Goal: Transaction & Acquisition: Purchase product/service

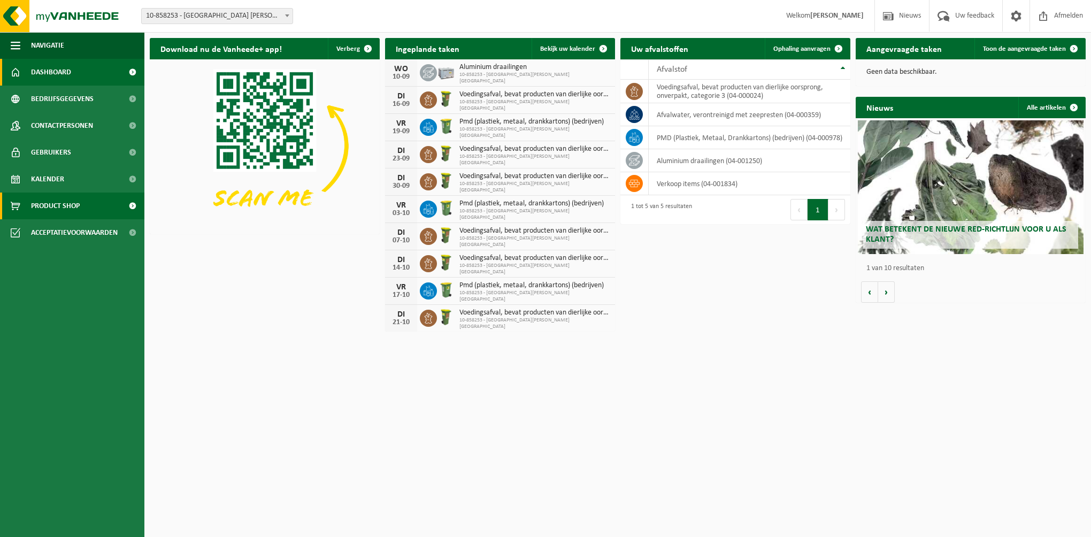
click at [53, 206] on span "Product Shop" at bounding box center [55, 206] width 49 height 27
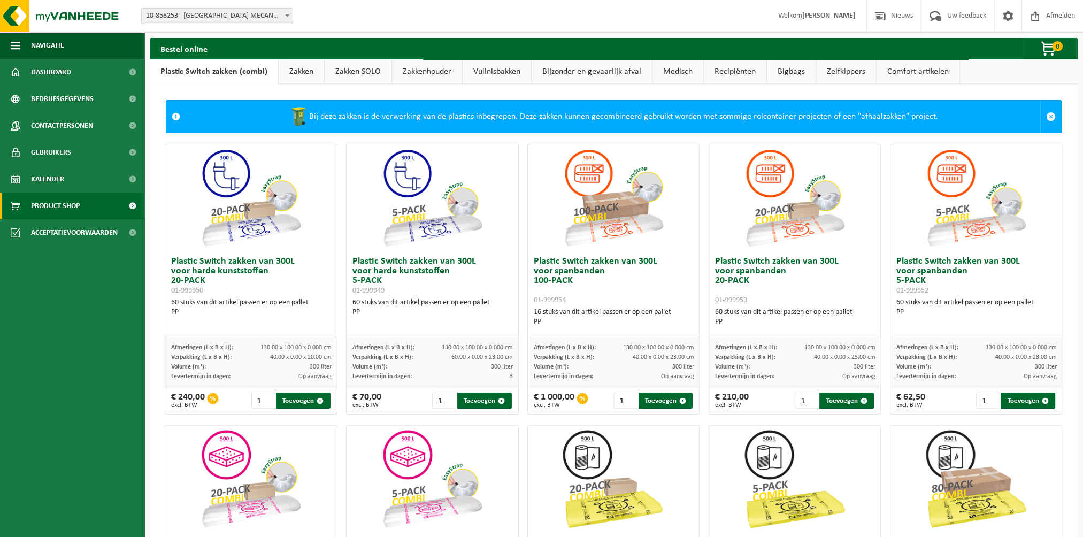
click at [304, 75] on link "Zakken" at bounding box center [301, 71] width 45 height 25
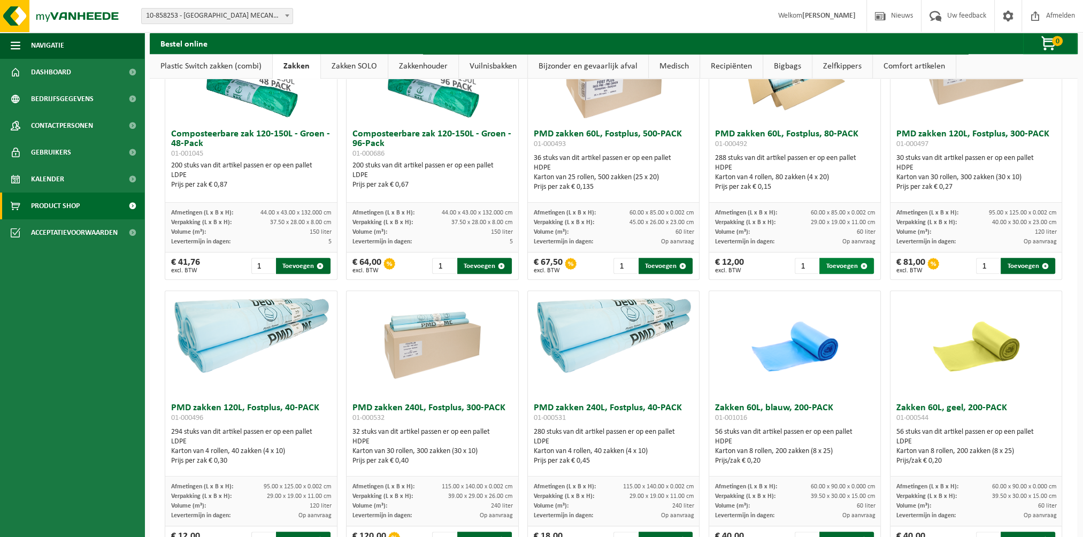
scroll to position [695, 0]
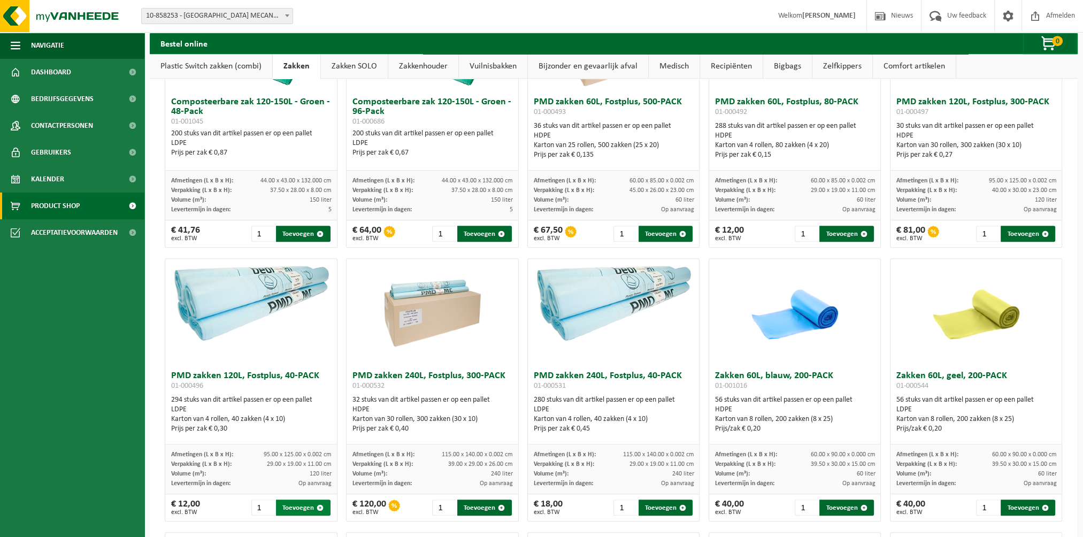
click at [302, 508] on button "Toevoegen" at bounding box center [303, 508] width 55 height 16
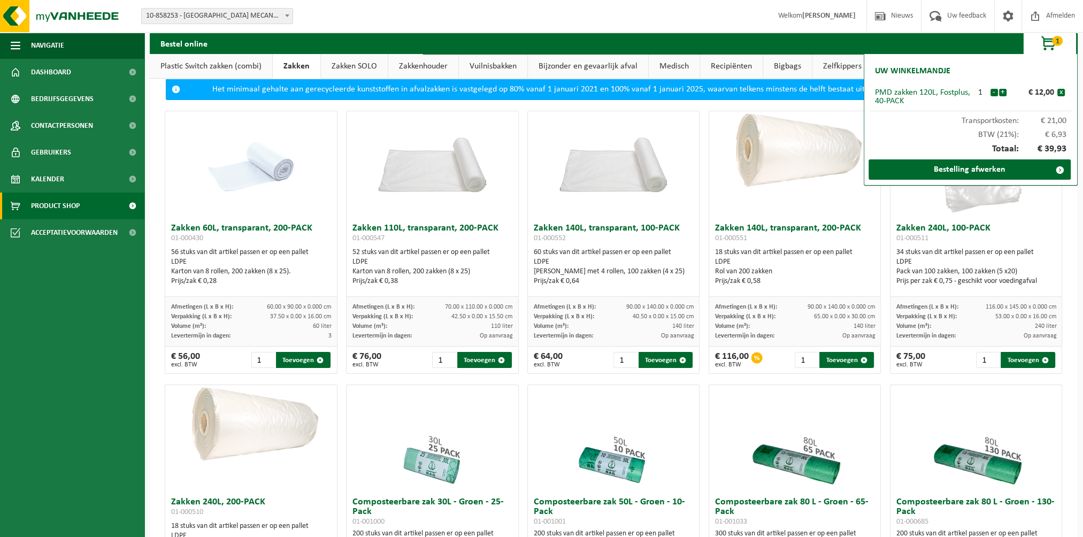
scroll to position [0, 0]
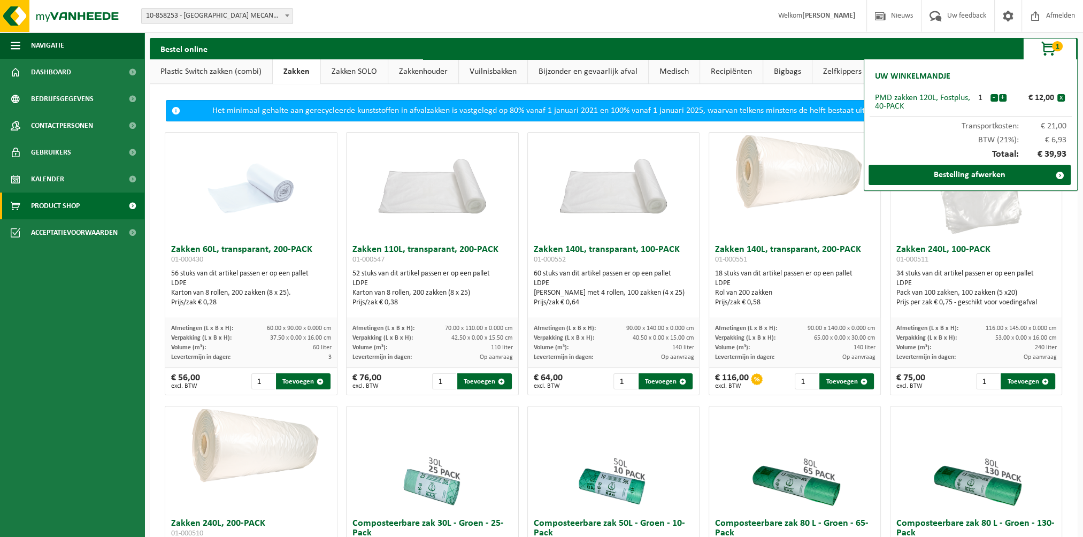
click at [195, 70] on link "Plastic Switch zakken (combi)" at bounding box center [211, 71] width 122 height 25
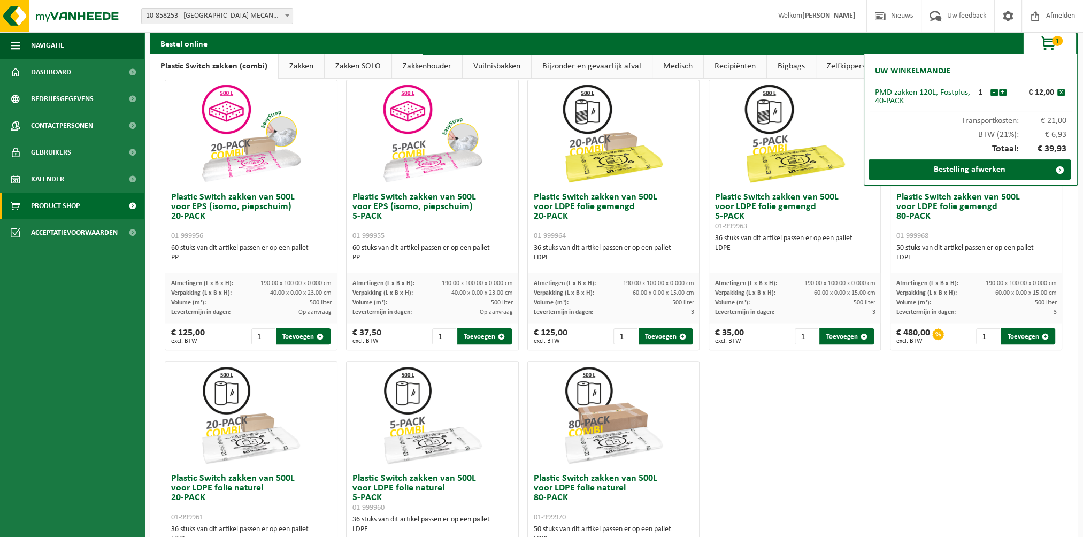
scroll to position [321, 0]
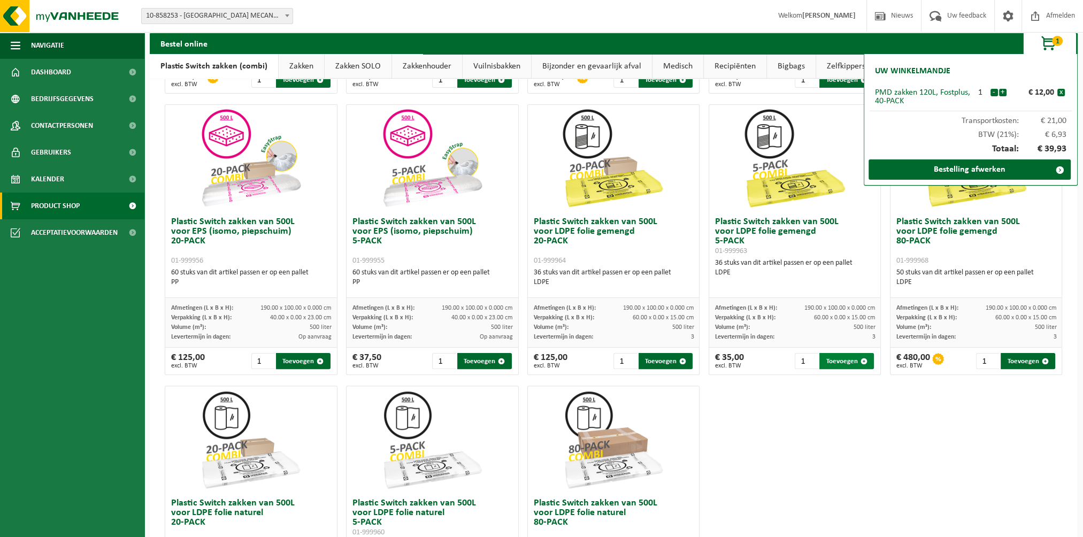
click at [842, 362] on button "Toevoegen" at bounding box center [846, 361] width 55 height 16
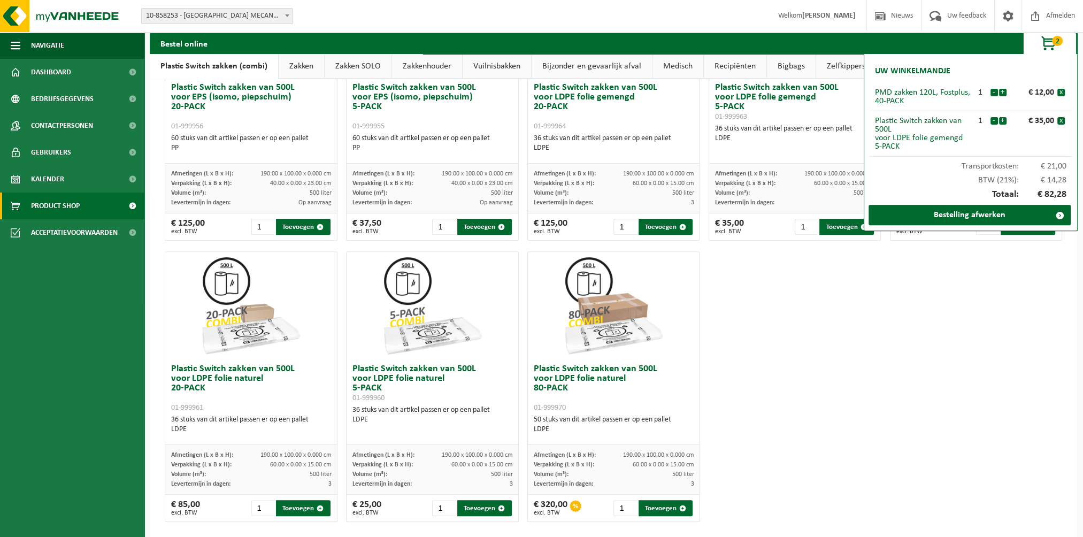
scroll to position [465, 0]
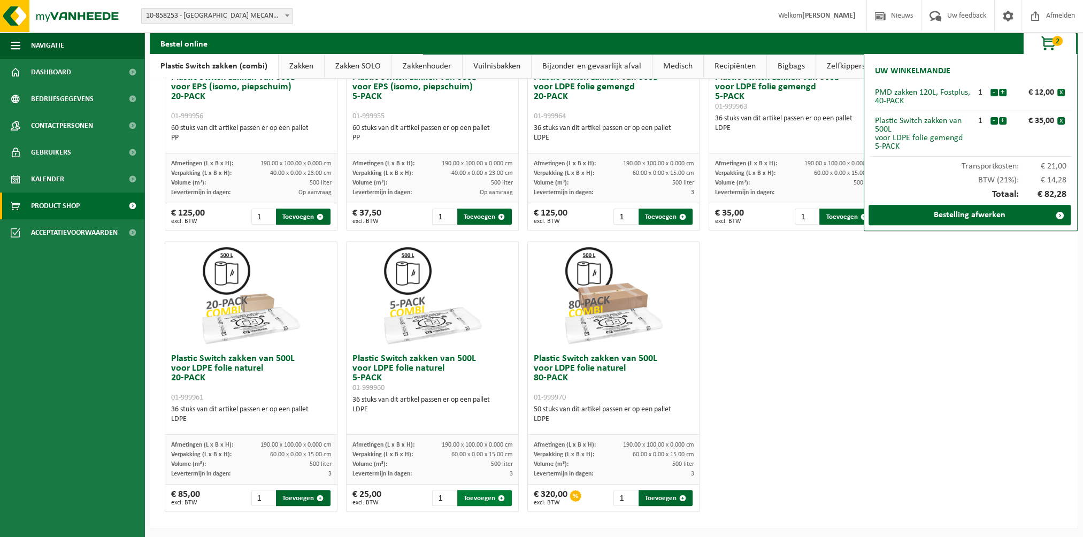
click at [479, 497] on button "Toevoegen" at bounding box center [484, 498] width 55 height 16
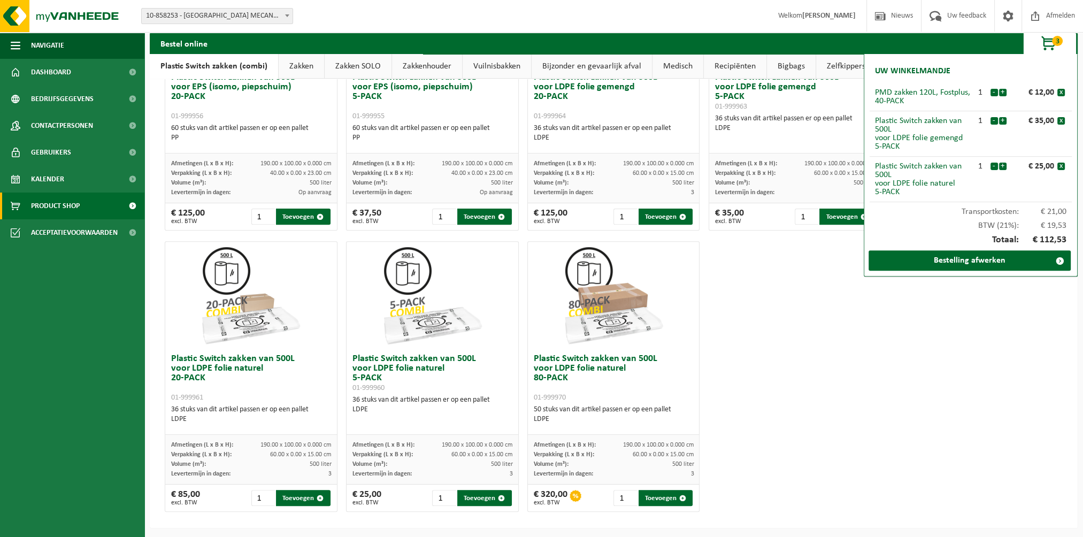
scroll to position [412, 0]
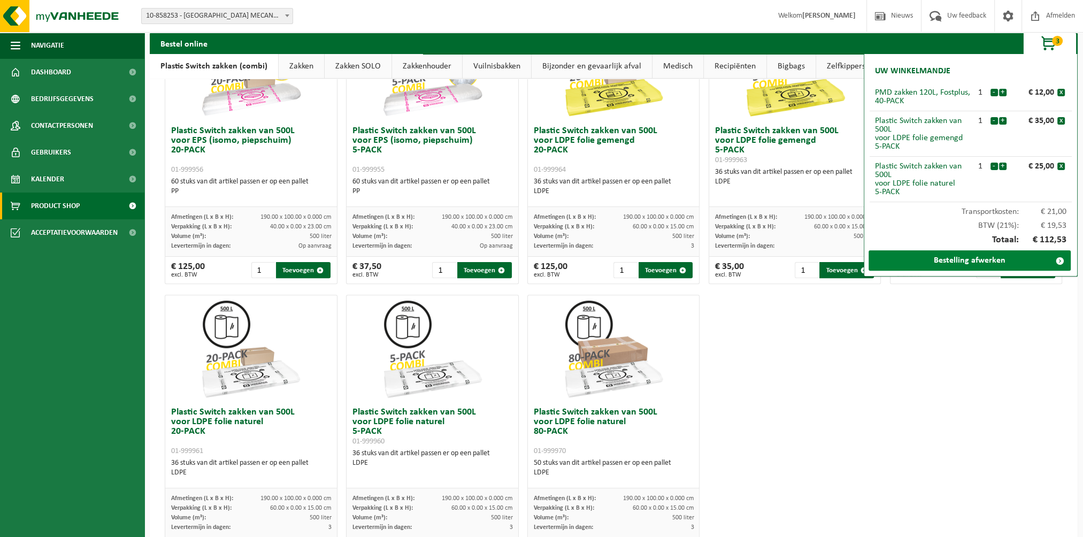
click at [978, 261] on link "Bestelling afwerken" at bounding box center [970, 260] width 202 height 20
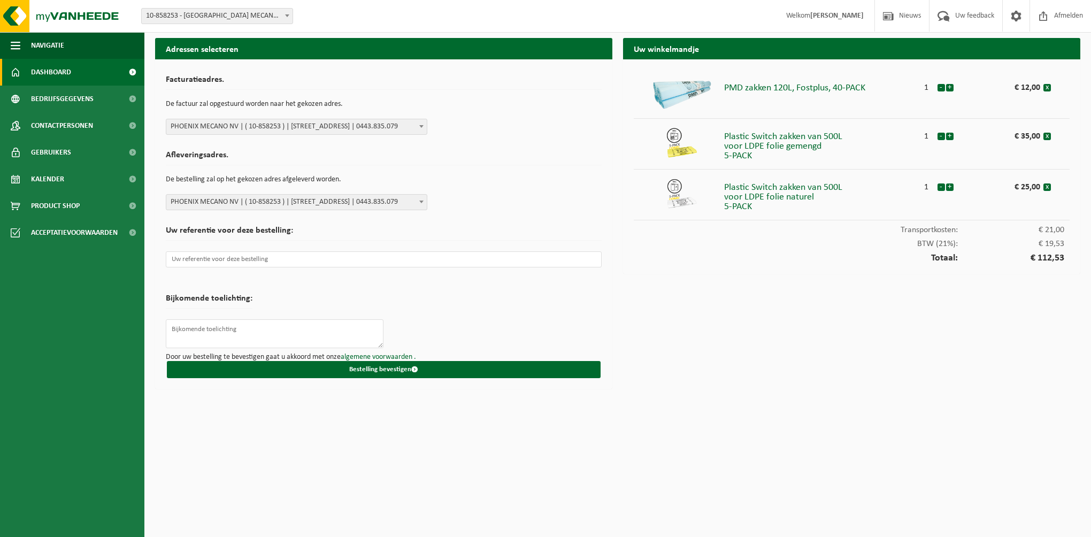
drag, startPoint x: 45, startPoint y: 70, endPoint x: 58, endPoint y: 68, distance: 12.9
click at [46, 69] on span "Dashboard" at bounding box center [51, 72] width 40 height 27
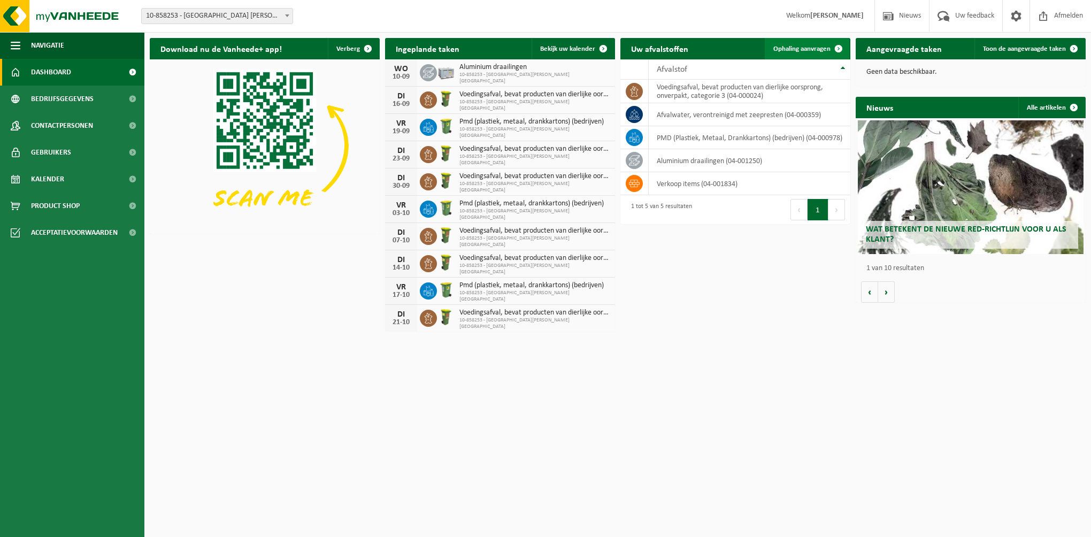
click at [801, 47] on span "Ophaling aanvragen" at bounding box center [801, 48] width 57 height 7
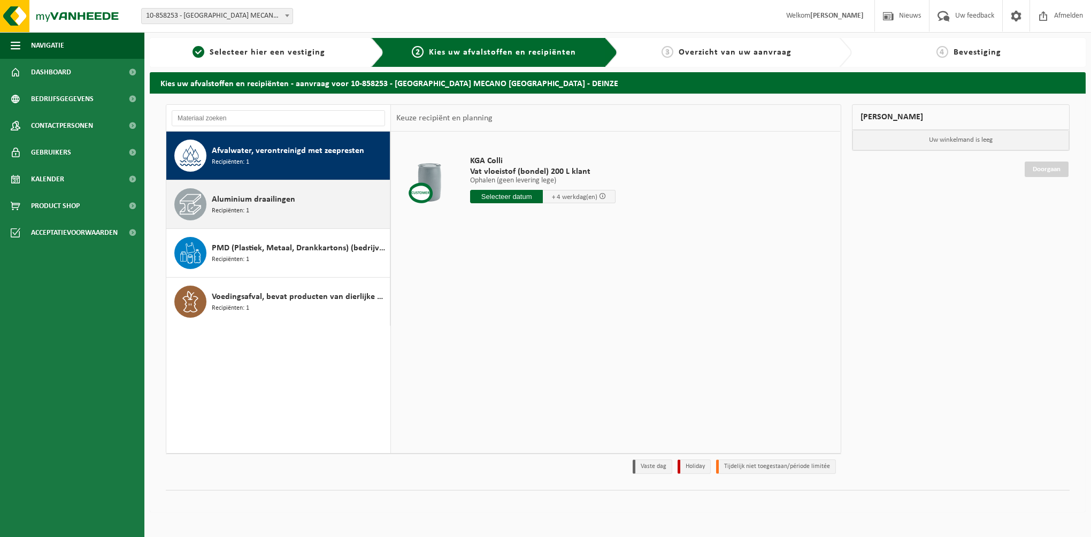
click at [274, 203] on span "Aluminium draailingen" at bounding box center [253, 199] width 83 height 13
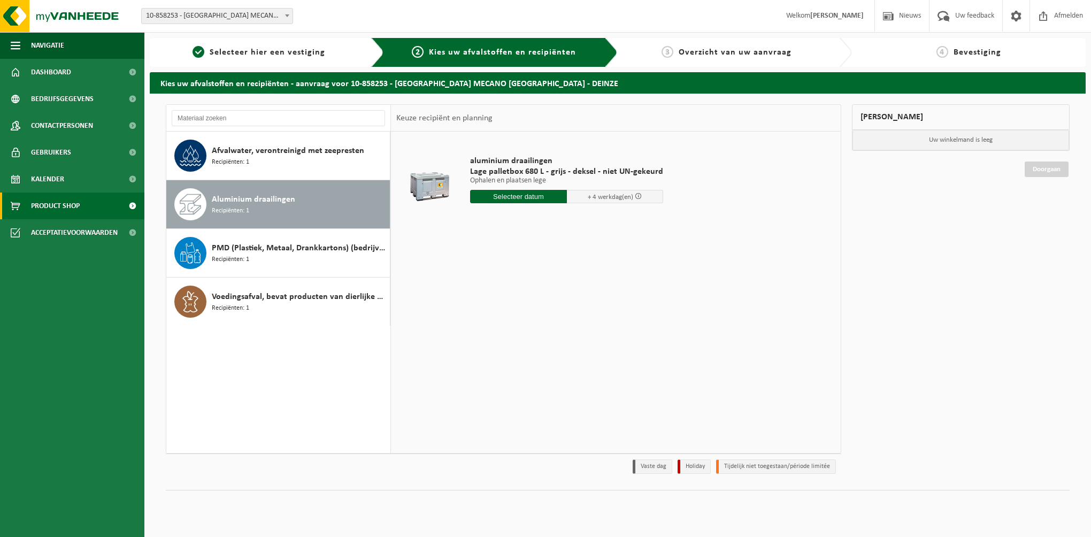
click at [58, 208] on span "Product Shop" at bounding box center [55, 206] width 49 height 27
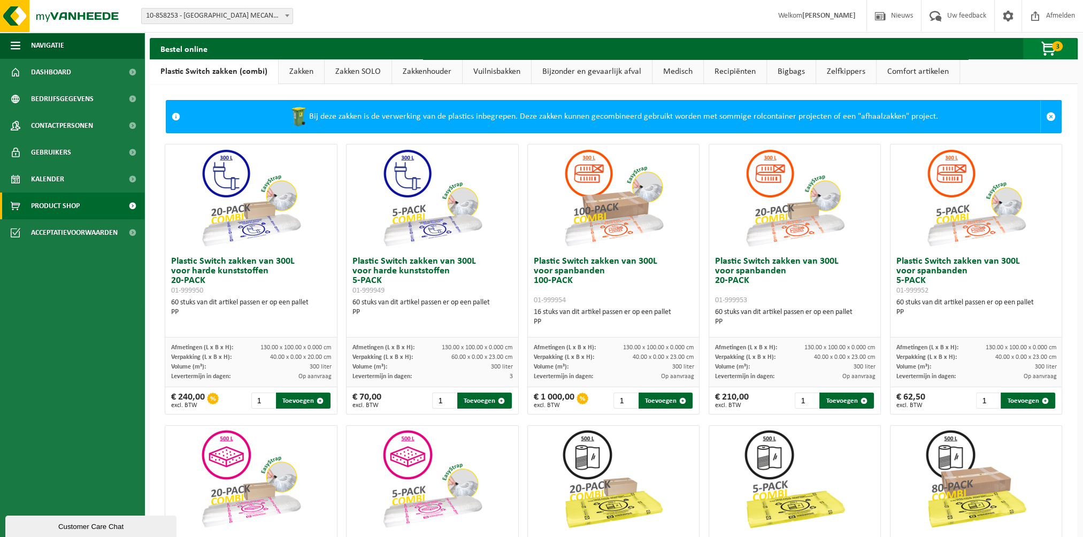
click at [1055, 47] on span "3" at bounding box center [1057, 46] width 11 height 10
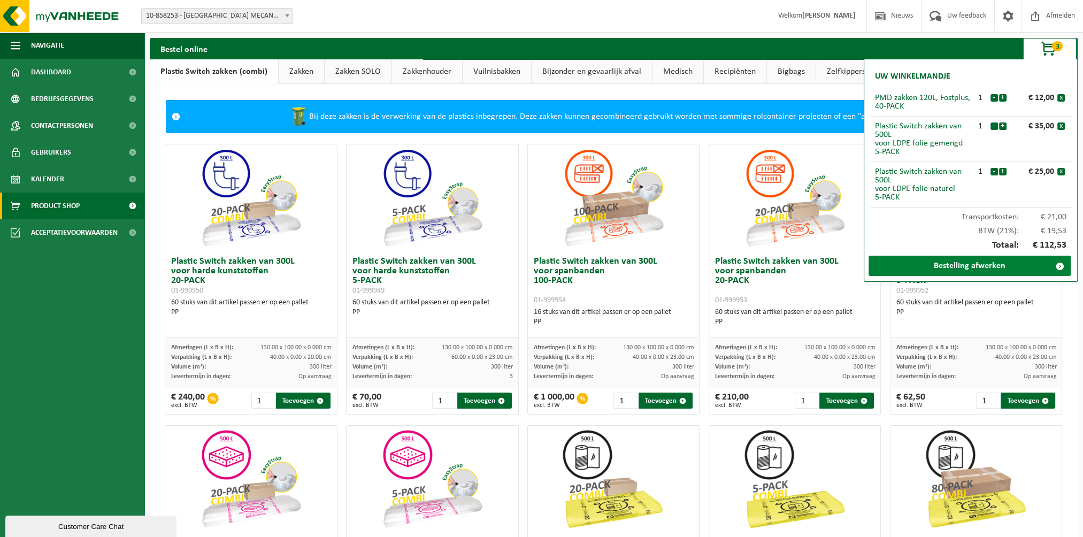
click at [1003, 260] on link "Bestelling afwerken" at bounding box center [970, 266] width 202 height 20
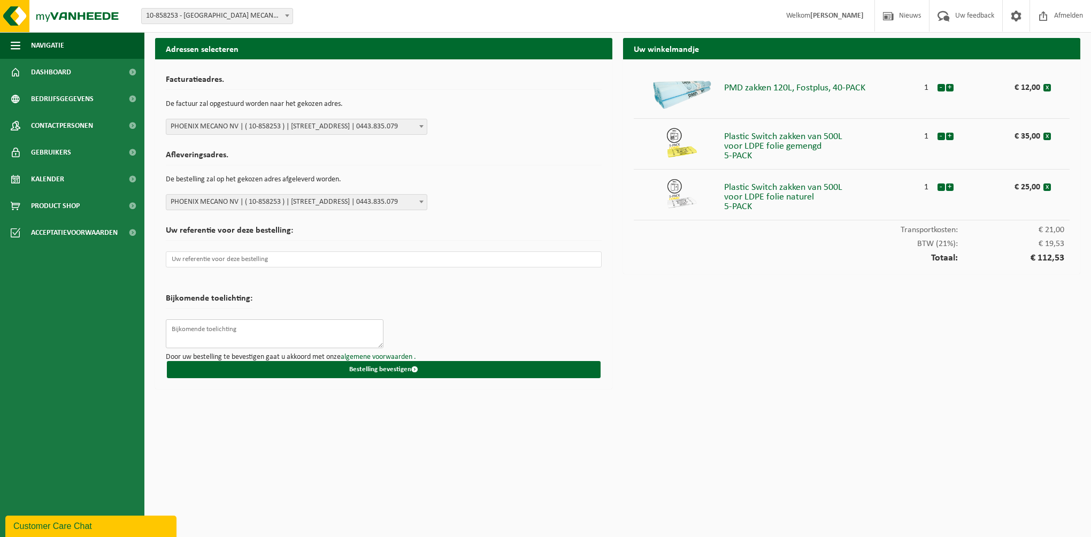
click at [269, 333] on textarea at bounding box center [275, 333] width 218 height 29
type textarea "122M2025"
click at [285, 256] on input "text" at bounding box center [384, 259] width 436 height 16
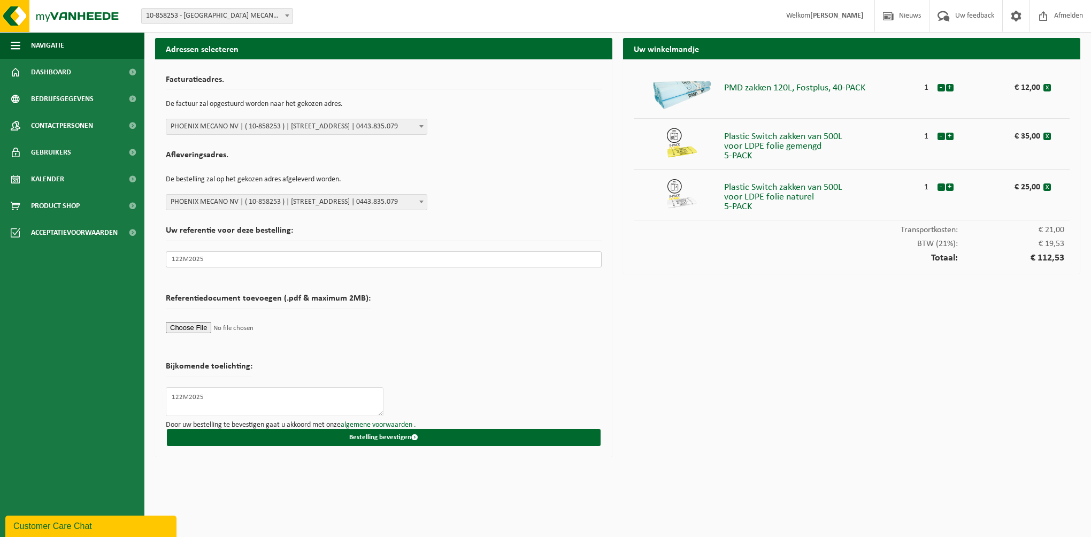
type input "122M2025"
drag, startPoint x: 215, startPoint y: 391, endPoint x: 132, endPoint y: 391, distance: 82.9
click at [132, 391] on div "Navigatie Nieuws Uw feedback Afmelden Dashboard Bedrijfsgegevens Contactpersone…" at bounding box center [545, 231] width 1091 height 462
click at [463, 340] on form "Facturatieadres. De factuur zal opgestuurd worden naar het gekozen adres. PHOEN…" at bounding box center [384, 258] width 436 height 376
click at [225, 398] on textarea at bounding box center [275, 401] width 218 height 29
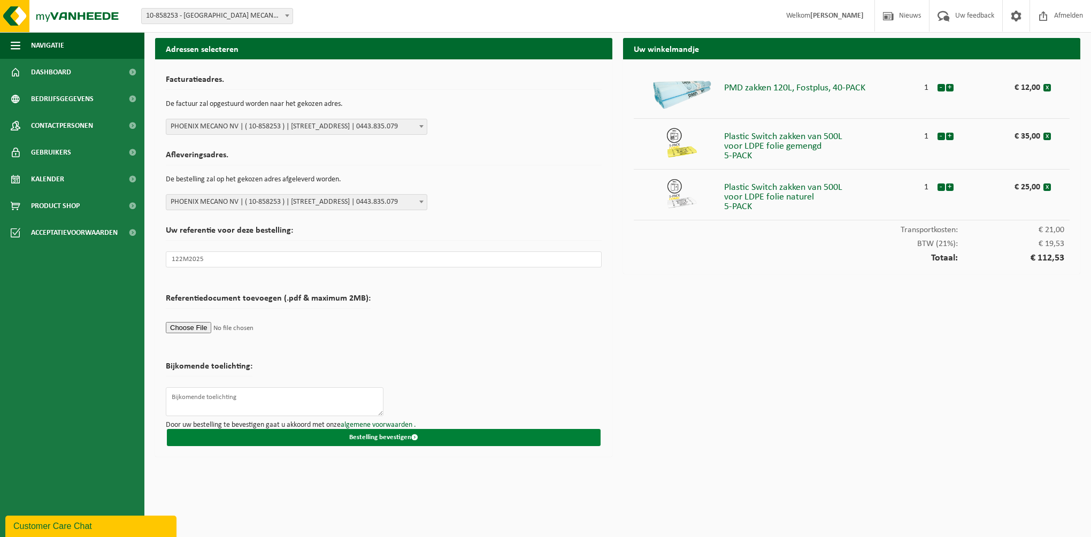
click at [383, 436] on button "Bestelling bevestigen" at bounding box center [384, 437] width 434 height 17
